Goal: Complete application form

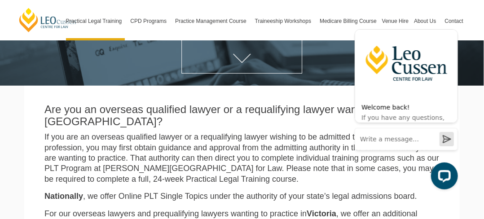
scroll to position [131, 0]
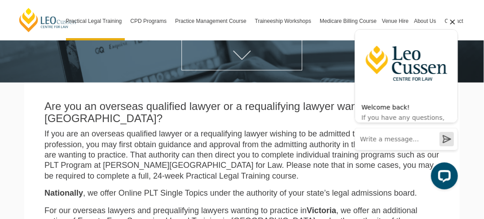
click at [453, 21] on icon "Hide greeting" at bounding box center [452, 21] width 5 height 5
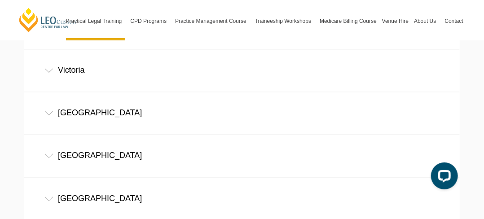
scroll to position [675, 0]
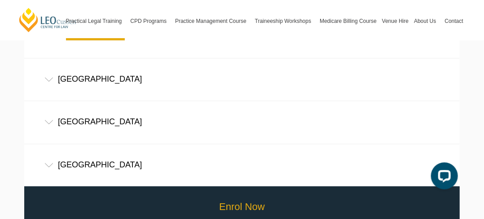
click at [261, 186] on link "Enrol Now" at bounding box center [242, 207] width 440 height 42
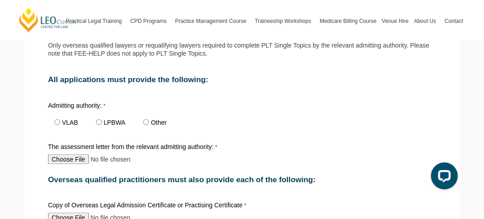
scroll to position [318, 0]
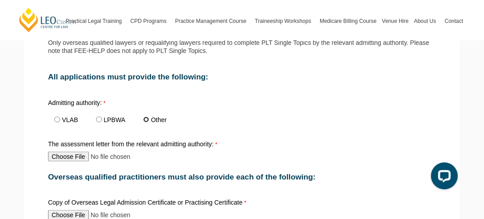
click at [147, 117] on input "Other" at bounding box center [146, 120] width 6 height 6
radio input "true"
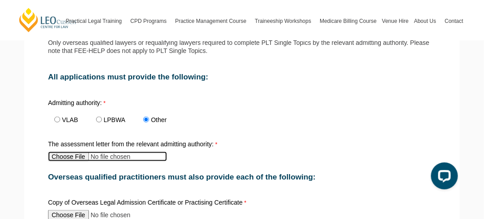
click at [69, 152] on input "The assessment letter from the relevant admitting authority:" at bounding box center [107, 157] width 119 height 10
type input "C:\fakepath\Accreditation of Overseas Qualifications.pdf"
click at [145, 152] on input "The assessment letter from the relevant admitting authority:" at bounding box center [107, 157] width 119 height 10
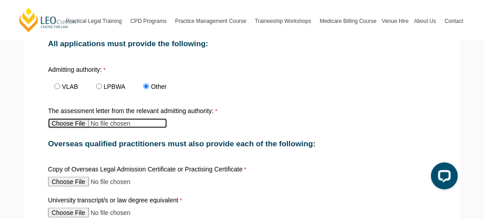
scroll to position [361, 0]
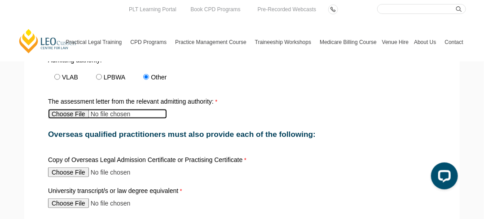
click at [81, 109] on input "The assessment letter from the relevant admitting authority:" at bounding box center [107, 114] width 119 height 10
type input "C:\fakepath\Accreditation of Overseas Qualifications.pdf"
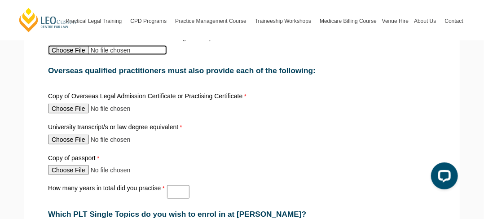
scroll to position [431, 0]
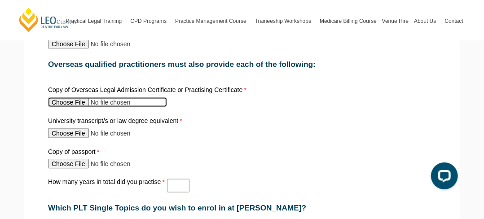
click at [65, 97] on input "Copy of Overseas Legal Admission Certificate or Practising Certificate" at bounding box center [107, 102] width 119 height 10
type input "C:\fakepath\Admission Certificate Supreme Court of Sri Lanka.jpg"
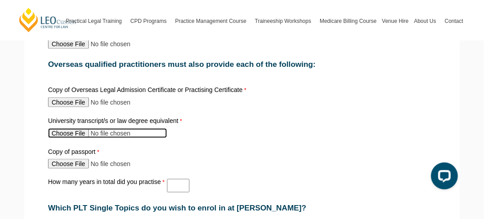
click at [70, 128] on input "University transcript/s or law degree equivalent" at bounding box center [107, 133] width 119 height 10
type input "C:\fakepath\Examination Certificate Sri Lanka Law College.jpg"
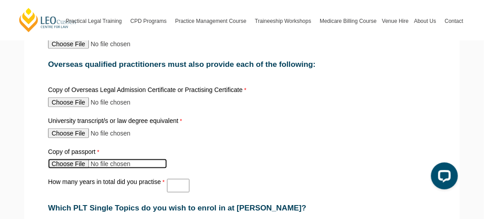
click at [70, 159] on input "Copy of passport" at bounding box center [107, 164] width 119 height 10
type input "C:\fakepath\Kishanthi Passport.jpg"
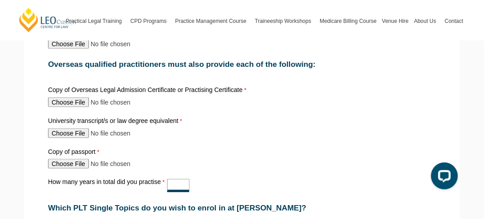
click at [174, 179] on input "How many years in total did you practise" at bounding box center [178, 185] width 22 height 13
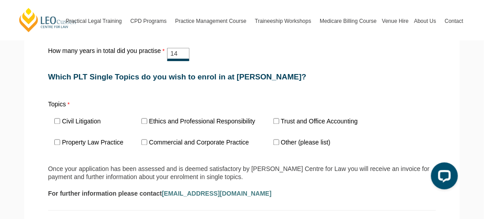
scroll to position [565, 0]
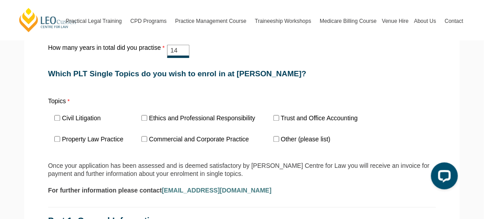
type input "14"
click at [277, 115] on input "Trust and Office Accounting" at bounding box center [276, 118] width 6 height 6
checkbox input "true"
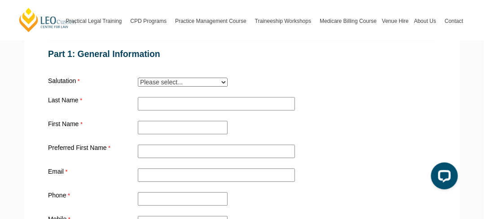
scroll to position [736, 0]
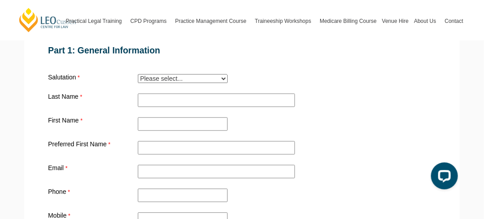
click at [222, 74] on select "Please select... Mr. Mrs. Ms. Dr. Prof. Miss Judge Chief Judge" at bounding box center [183, 78] width 90 height 9
select select "tfa_11"
click at [138, 74] on select "Please select... Mr. Mrs. Ms. Dr. Prof. Miss Judge Chief Judge" at bounding box center [183, 78] width 90 height 9
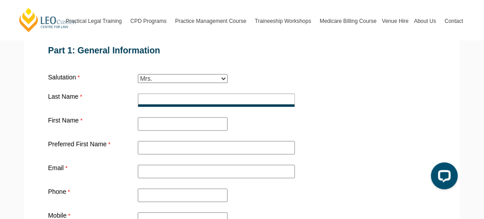
click at [147, 93] on input "Practical Legal Training - [GEOGRAPHIC_DATA]" at bounding box center [216, 99] width 157 height 13
type input "Kulatunga Mudiyanselage"
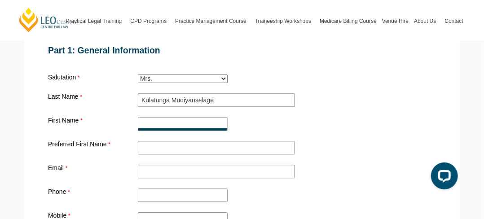
click at [155, 117] on input "First Name" at bounding box center [183, 123] width 90 height 13
type input "Kishanthi"
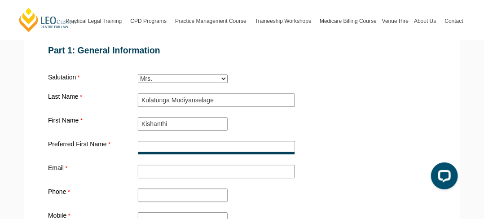
click at [157, 141] on input "Preferred First Name" at bounding box center [216, 147] width 157 height 13
type input "Kishanthi"
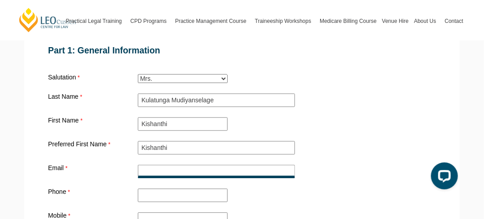
click at [167, 165] on input "Email" at bounding box center [216, 171] width 157 height 13
type input "krishanthiks@gmail.com"
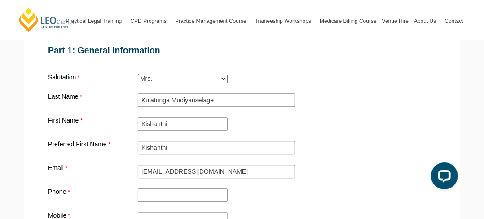
click at [149, 212] on input "Mobile" at bounding box center [183, 218] width 90 height 13
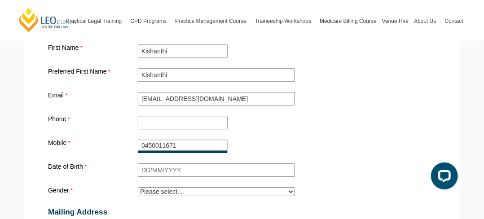
scroll to position [851, 0]
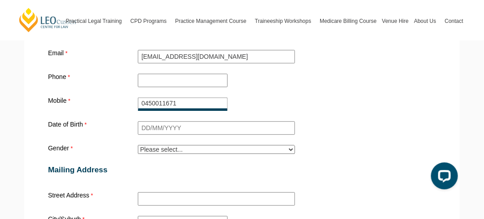
type input "0450011671"
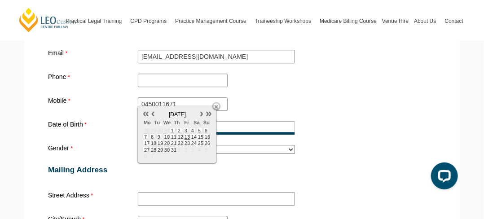
click at [144, 121] on input "Date of Birth" at bounding box center [216, 127] width 157 height 13
type input "14/01/1976"
click at [326, 119] on div "Date of Birth 14/01/1976" at bounding box center [241, 127] width 395 height 17
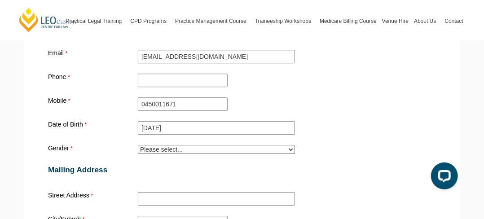
click at [291, 145] on select "Please select... Male Female Trans Intersex Prefer not to disclose" at bounding box center [216, 149] width 157 height 9
select select "tfa_27"
click at [138, 145] on select "Please select... Male Female Trans Intersex Prefer not to disclose" at bounding box center [216, 149] width 157 height 9
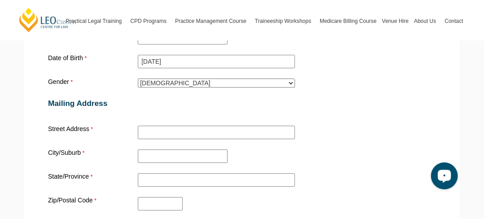
scroll to position [924, 0]
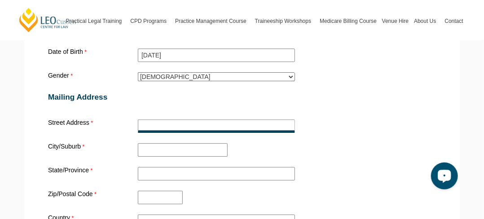
click at [148, 119] on input "Street Address" at bounding box center [216, 125] width 157 height 13
type input "3/18, Jellicoe Street"
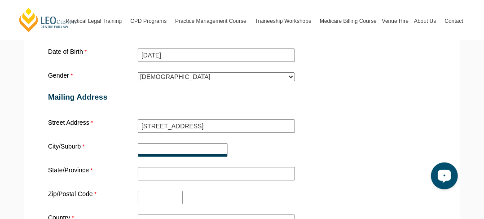
click at [149, 143] on input "City/Suburb" at bounding box center [183, 149] width 90 height 13
type input "Linden Park"
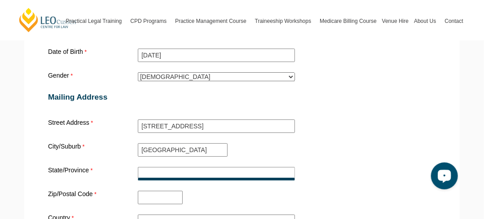
click at [155, 167] on input "State/Province" at bounding box center [216, 173] width 157 height 13
type input "SA"
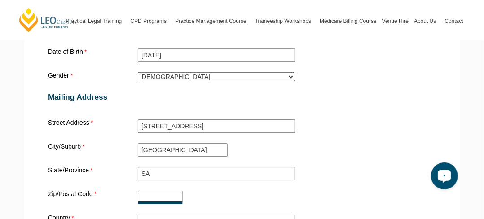
click at [149, 191] on input "Zip/Postal Code" at bounding box center [160, 197] width 45 height 13
type input "5065"
click at [149, 215] on input "Country" at bounding box center [216, 221] width 157 height 13
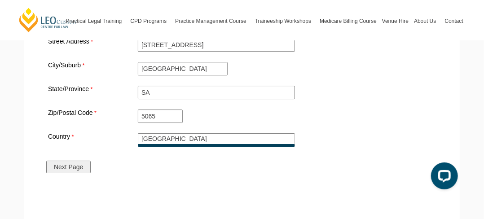
scroll to position [996, 0]
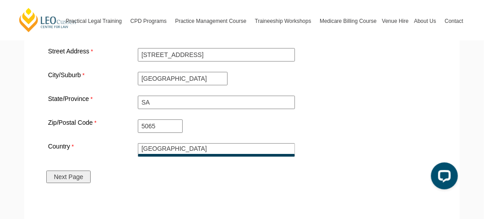
type input "Australia"
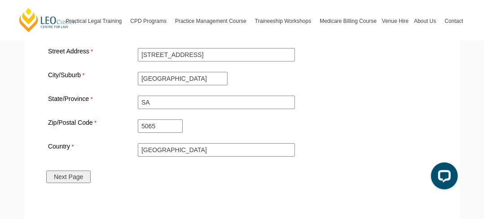
click at [82, 171] on input "Next Page" at bounding box center [68, 177] width 44 height 13
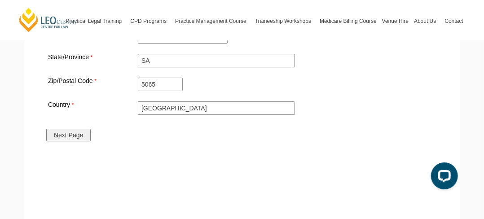
scroll to position [1036, 0]
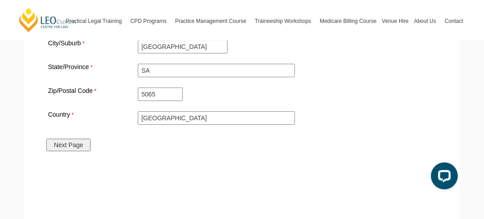
type input "0450011671"
click at [84, 133] on div "Next Page" at bounding box center [71, 144] width 55 height 23
click at [82, 139] on input "Next Page" at bounding box center [68, 145] width 44 height 13
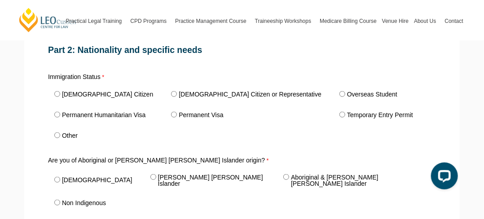
scroll to position [290, 0]
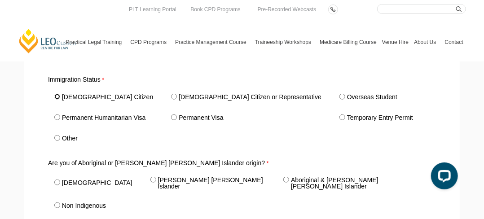
click at [56, 94] on input "Australian Citizen" at bounding box center [57, 97] width 6 height 6
radio input "true"
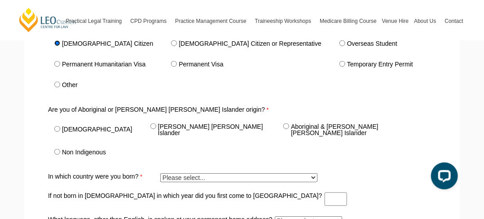
scroll to position [352, 0]
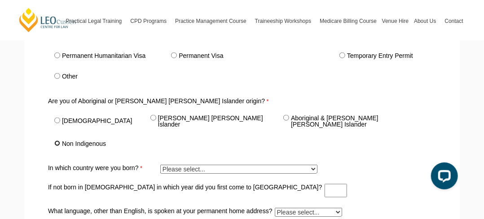
click at [59, 141] on input "Non Indigenous" at bounding box center [57, 144] width 6 height 6
radio input "true"
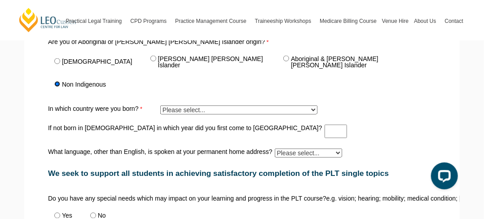
scroll to position [417, 0]
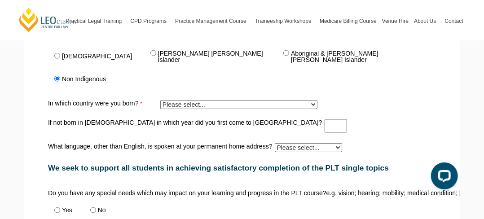
click at [312, 100] on select "Please select... Adelie Land (France) 1601 Afghanistan 7201 Aland Islands 2408 …" at bounding box center [238, 104] width 157 height 9
select select "tfa_467"
click at [160, 100] on select "Please select... Adelie Land (France) 1601 Afghanistan 7201 Aland Islands 2408 …" at bounding box center [238, 104] width 157 height 9
click at [325, 119] on input "If not born in Australia in which year did you first come to Australia?" at bounding box center [336, 125] width 22 height 13
type input "2015"
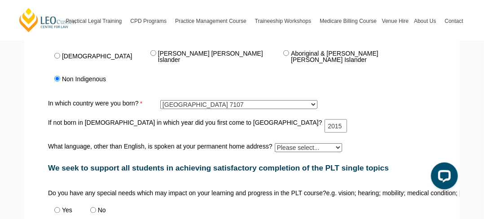
click at [339, 143] on select "Please select... Albanian Ambonese Arabic Assyrian Bengali Bosnian Cantonese Ch…" at bounding box center [308, 147] width 67 height 9
select select "tfa_553"
click at [275, 143] on select "Please select... Albanian Ambonese Arabic Assyrian Bengali Bosnian Cantonese Ch…" at bounding box center [308, 147] width 67 height 9
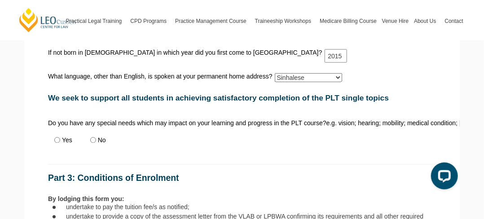
scroll to position [489, 0]
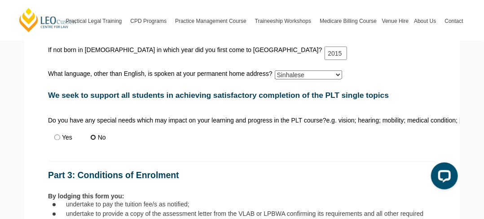
click at [93, 135] on input "No" at bounding box center [93, 138] width 6 height 6
radio input "true"
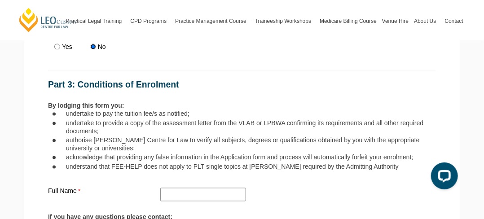
scroll to position [578, 0]
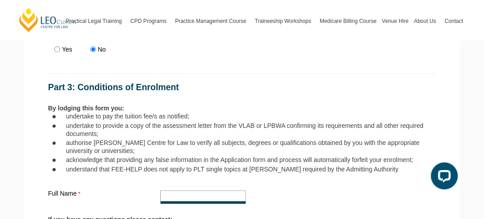
click at [174, 191] on input "Full Name" at bounding box center [203, 197] width 86 height 13
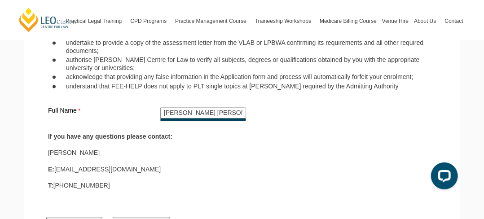
scroll to position [680, 0]
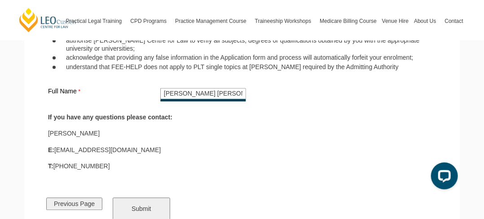
type input "Kishanthi Swarnapali Kulatunga Kulatunga Mudiyanselage"
click at [140, 198] on input "Submit" at bounding box center [141, 209] width 57 height 22
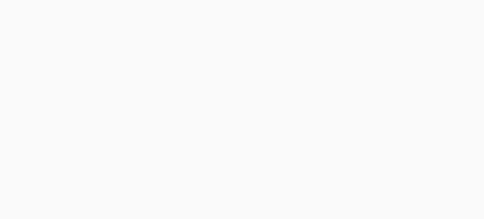
select select "tfa_11"
select select "tfa_27"
